Goal: Task Accomplishment & Management: Manage account settings

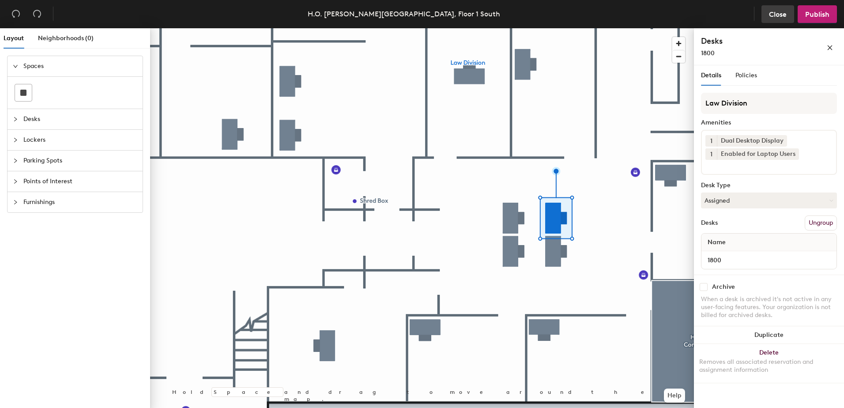
click at [769, 16] on span "Close" at bounding box center [778, 14] width 18 height 8
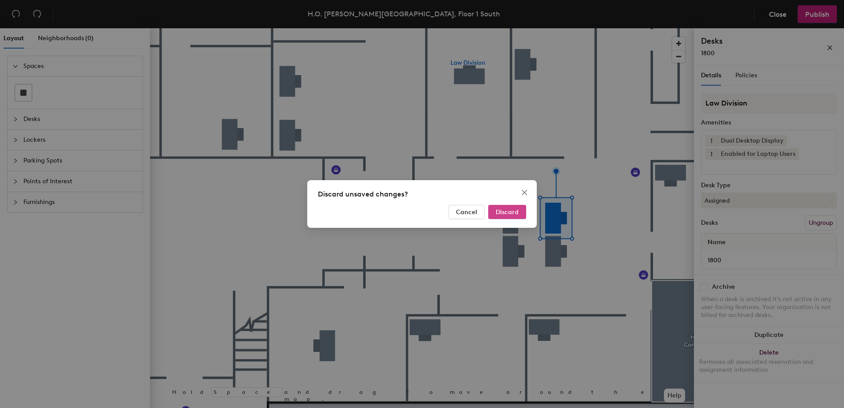
click at [497, 210] on span "Discard" at bounding box center [507, 212] width 23 height 8
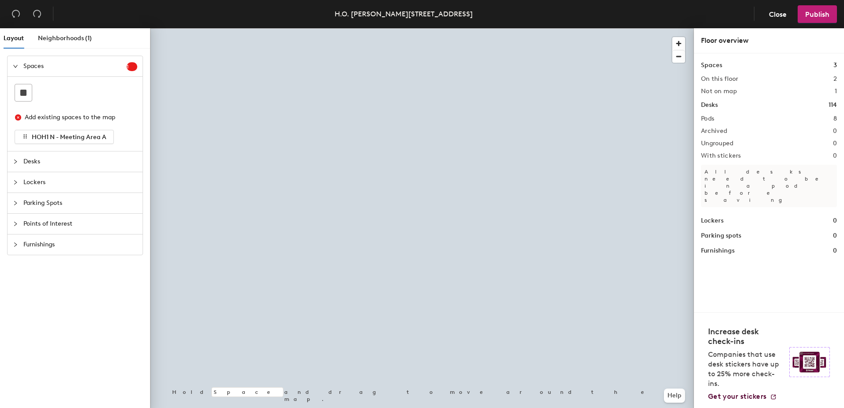
click at [444, 28] on div at bounding box center [422, 28] width 544 height 0
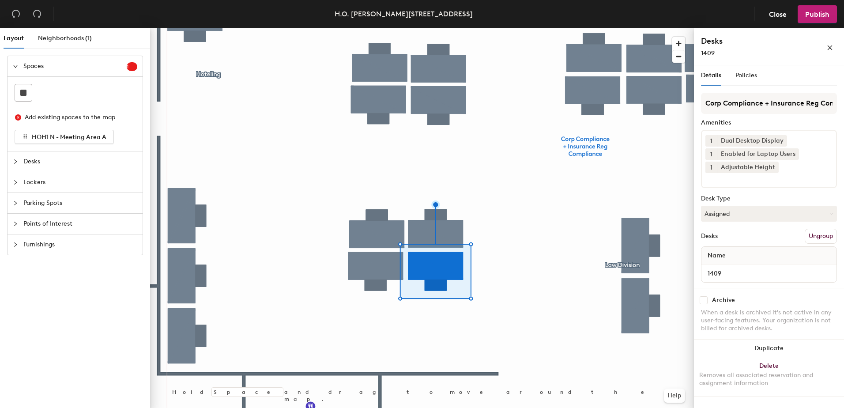
click at [361, 28] on div at bounding box center [422, 28] width 544 height 0
click at [335, 28] on div at bounding box center [422, 28] width 544 height 0
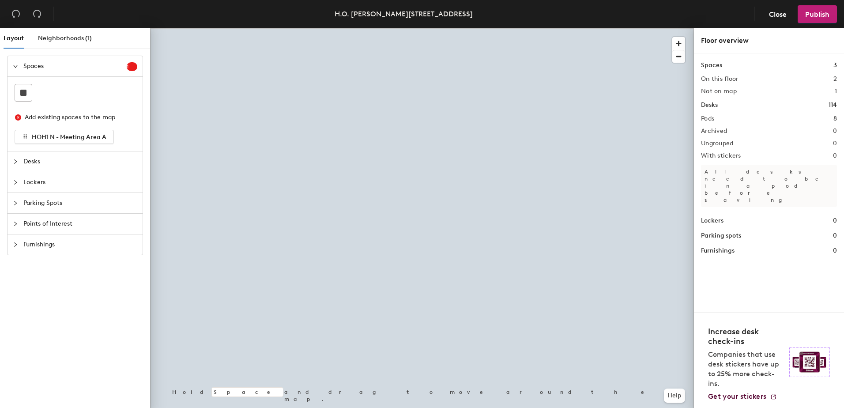
click at [422, 28] on div at bounding box center [422, 28] width 544 height 0
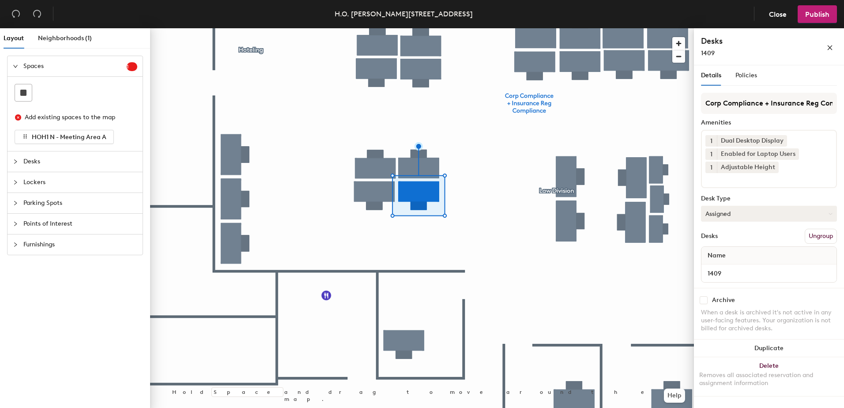
click at [726, 212] on button "Assigned" at bounding box center [769, 214] width 136 height 16
click at [729, 267] on div "Hoteled" at bounding box center [745, 267] width 88 height 13
click at [812, 234] on button "Ungroup" at bounding box center [820, 236] width 32 height 15
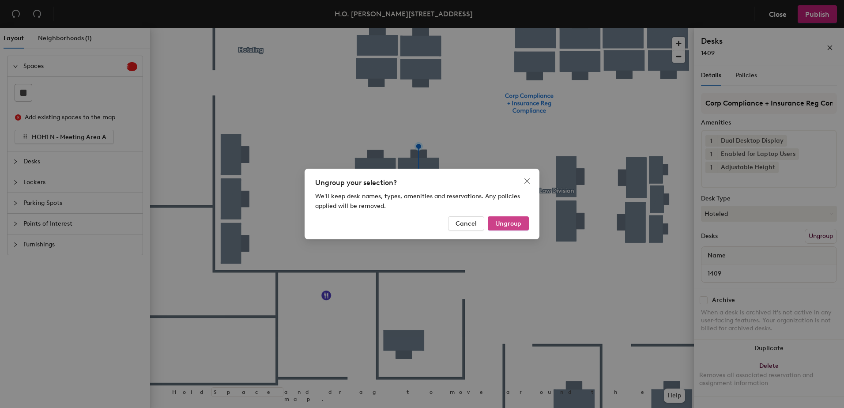
click at [504, 224] on span "Ungroup" at bounding box center [508, 224] width 26 height 8
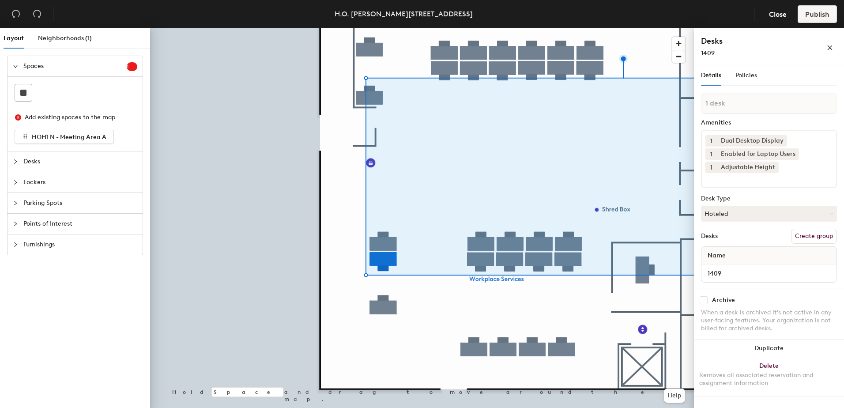
click at [697, 278] on div "Layout Neighborhoods (1) Spaces 1 Add existing spaces to the map HOH1 N - Meeti…" at bounding box center [422, 219] width 844 height 383
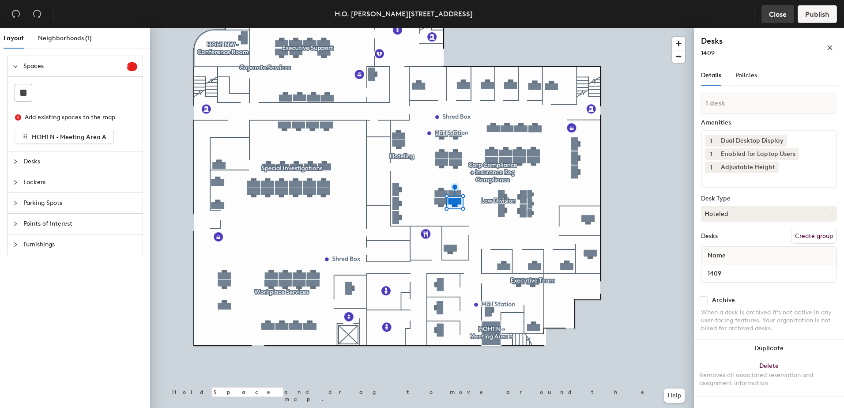
click at [776, 16] on span "Close" at bounding box center [778, 14] width 18 height 8
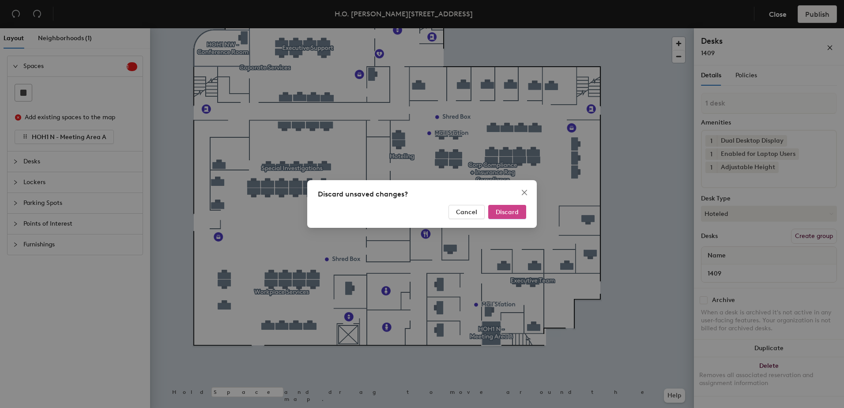
click at [511, 214] on span "Discard" at bounding box center [507, 212] width 23 height 8
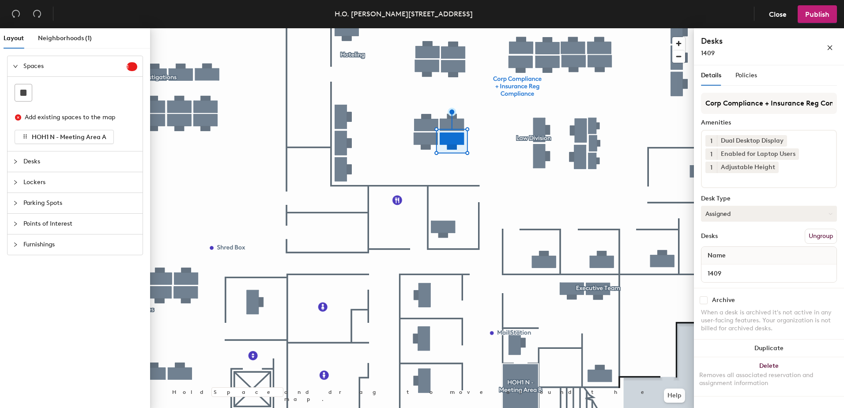
click at [707, 212] on button "Assigned" at bounding box center [769, 214] width 136 height 16
click at [734, 267] on div "Hoteled" at bounding box center [745, 267] width 88 height 13
click at [821, 236] on button "Ungroup" at bounding box center [820, 236] width 32 height 15
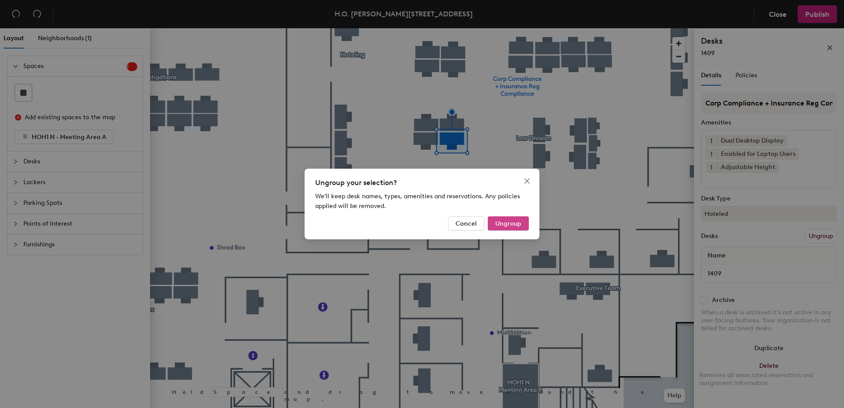
click at [506, 222] on span "Ungroup" at bounding box center [508, 224] width 26 height 8
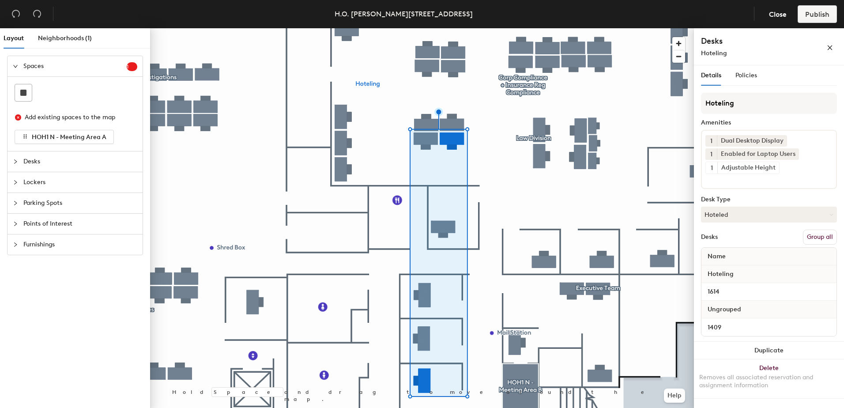
click at [815, 237] on button "Group all" at bounding box center [820, 236] width 34 height 15
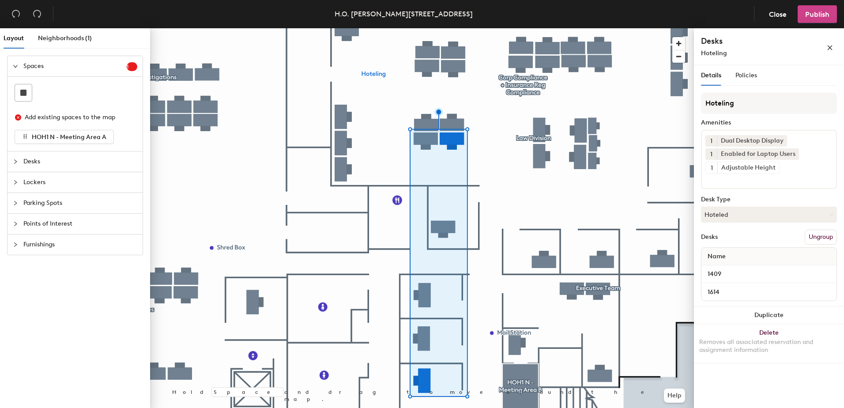
click at [813, 18] on span "Publish" at bounding box center [817, 14] width 24 height 8
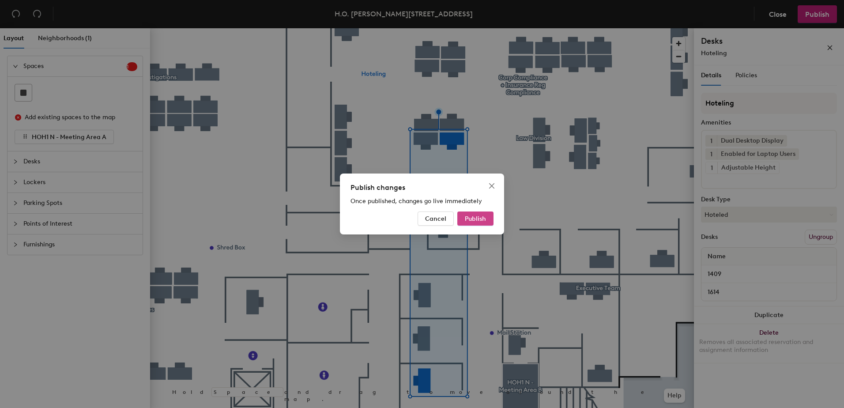
click at [470, 216] on span "Publish" at bounding box center [475, 219] width 21 height 8
